Goal: Information Seeking & Learning: Learn about a topic

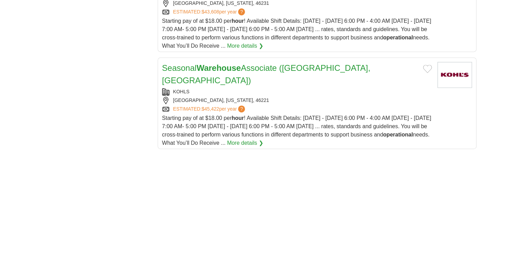
scroll to position [953, 0]
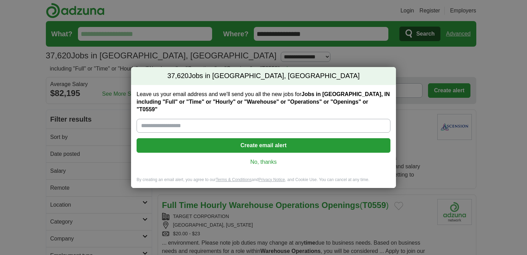
click at [270, 159] on link "No, thanks" at bounding box center [263, 162] width 243 height 8
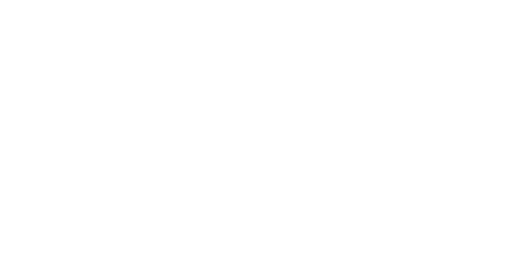
scroll to position [1160, 0]
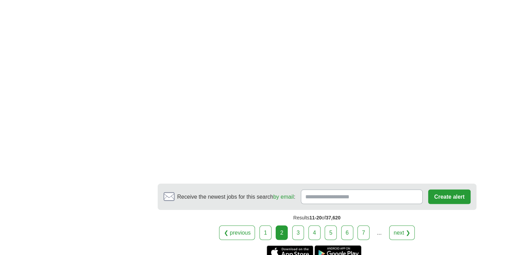
scroll to position [1305, 0]
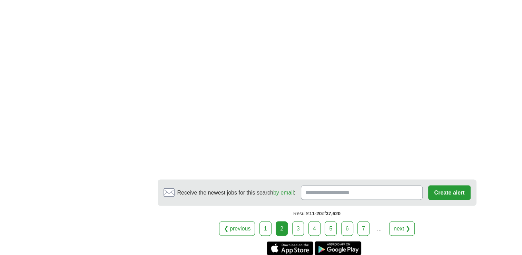
click at [299, 221] on link "3" at bounding box center [298, 228] width 12 height 14
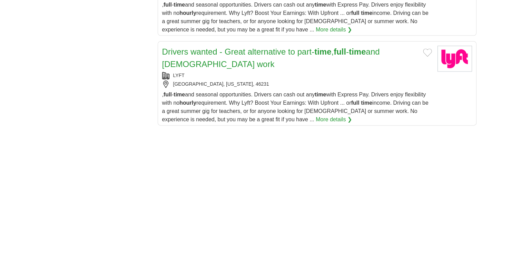
scroll to position [912, 0]
